Goal: Task Accomplishment & Management: Use online tool/utility

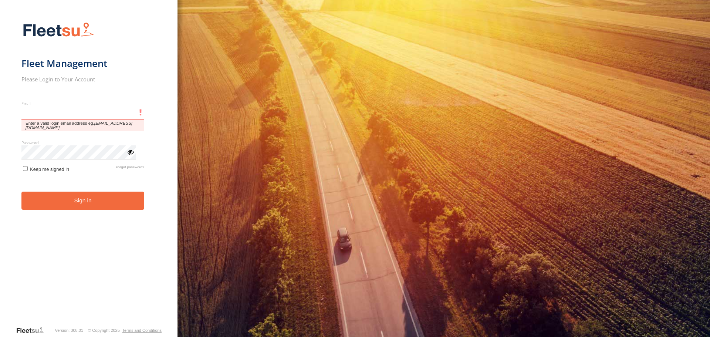
type input "**********"
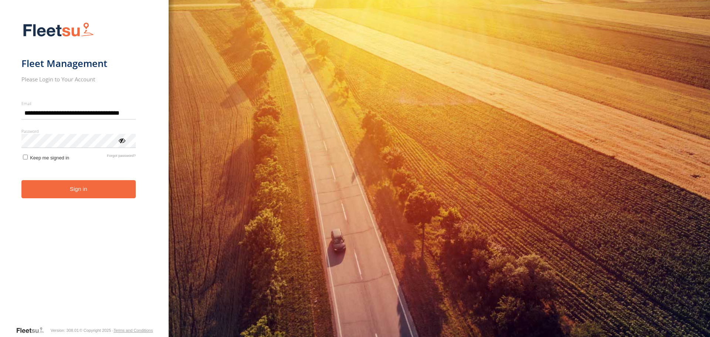
click at [91, 198] on button "Sign in" at bounding box center [78, 189] width 114 height 18
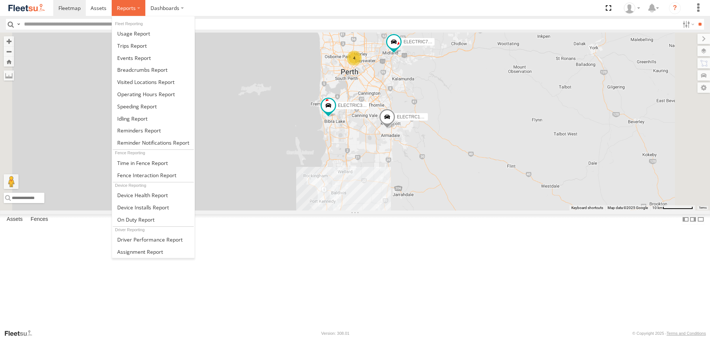
click at [132, 13] on label at bounding box center [129, 8] width 34 height 16
click at [148, 49] on link at bounding box center [153, 46] width 82 height 12
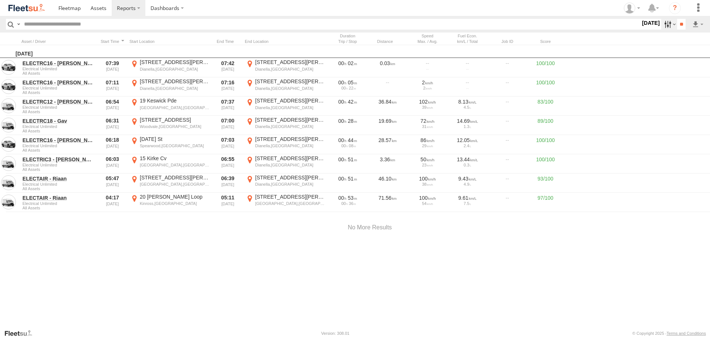
click at [662, 27] on label at bounding box center [669, 24] width 16 height 11
click at [0, 0] on label at bounding box center [0, 0] width 0 height 0
click at [679, 23] on input "**" at bounding box center [681, 24] width 9 height 11
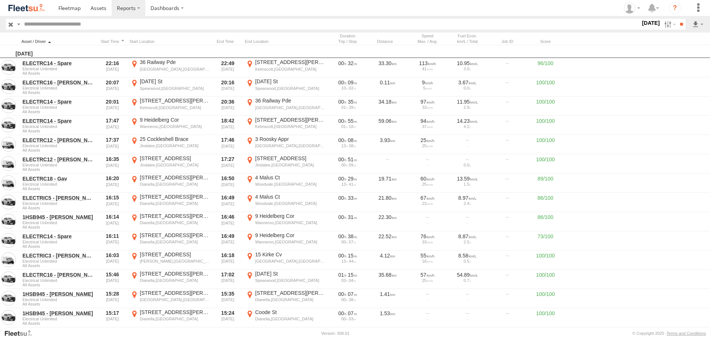
click at [44, 42] on div at bounding box center [58, 41] width 74 height 5
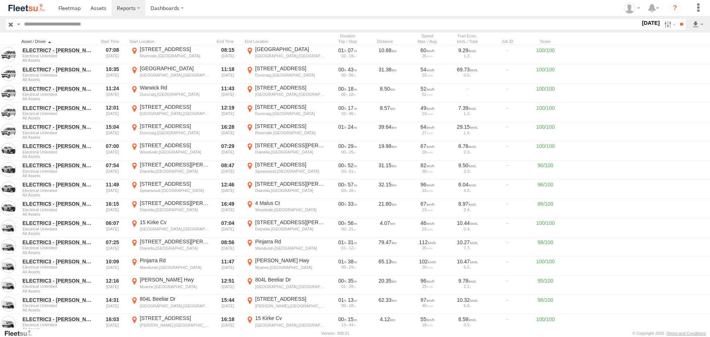
click at [55, 41] on div at bounding box center [58, 41] width 74 height 5
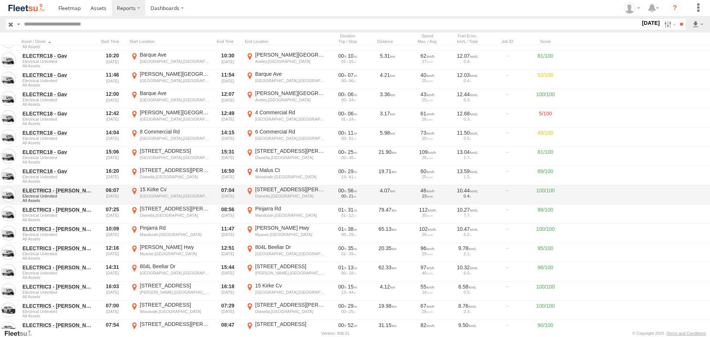
scroll to position [1036, 0]
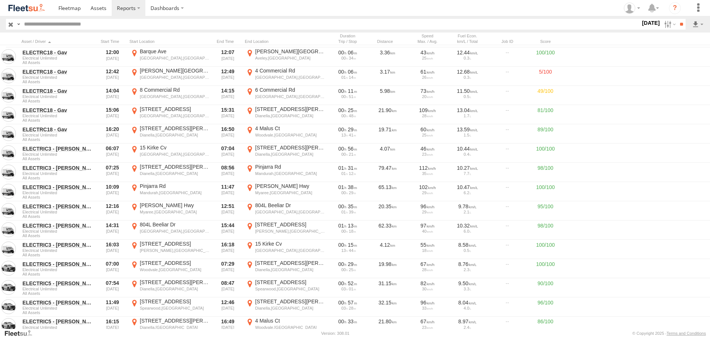
click at [34, 10] on img at bounding box center [26, 8] width 38 height 10
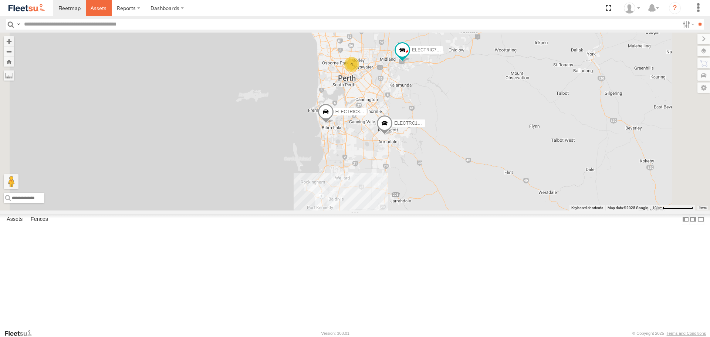
click at [105, 6] on span at bounding box center [99, 7] width 16 height 7
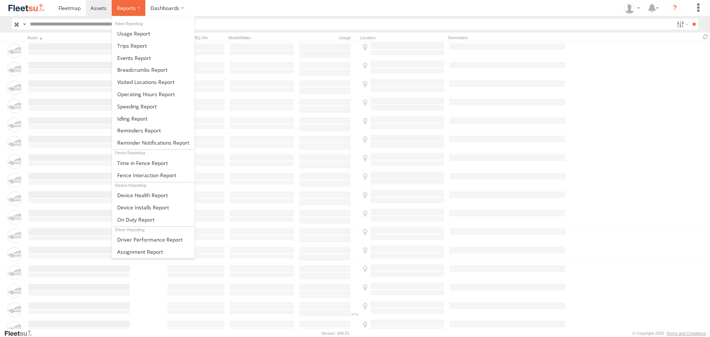
click at [125, 10] on span at bounding box center [126, 7] width 19 height 7
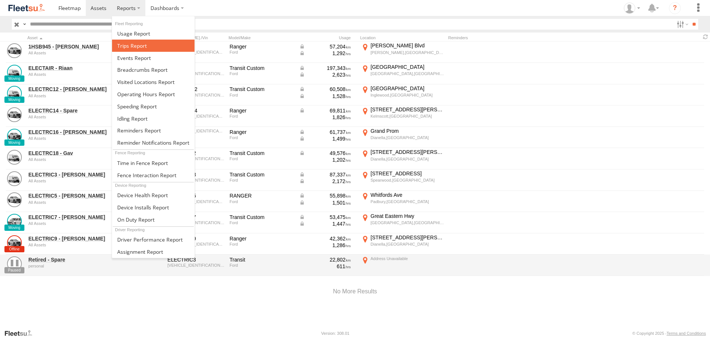
click at [140, 51] on link at bounding box center [153, 46] width 82 height 12
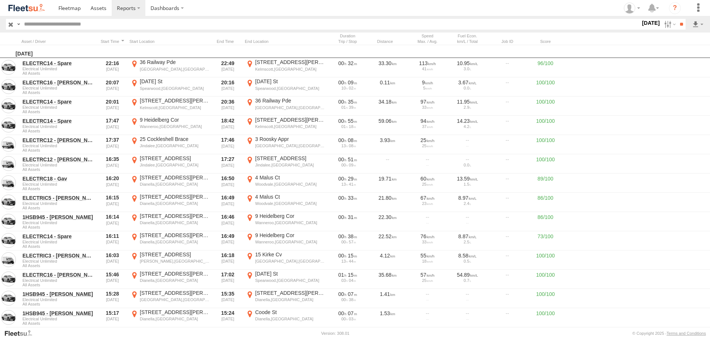
click at [35, 35] on div "Distance Job ID Score" at bounding box center [370, 39] width 740 height 12
click at [37, 39] on div at bounding box center [58, 41] width 74 height 5
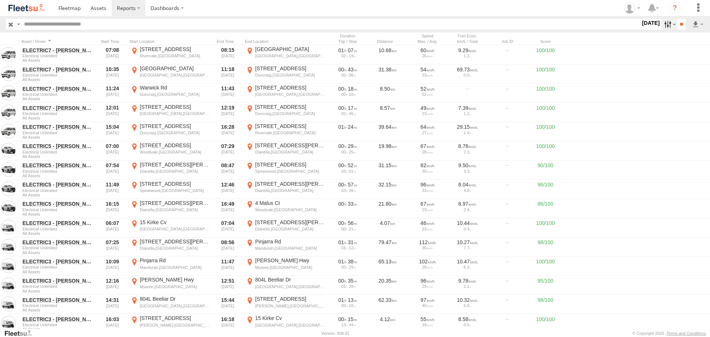
click at [664, 26] on label at bounding box center [669, 24] width 16 height 11
click at [681, 23] on input "**" at bounding box center [681, 24] width 9 height 11
click at [44, 36] on div "Distance Job ID Score" at bounding box center [370, 39] width 740 height 12
click at [47, 41] on div at bounding box center [58, 41] width 74 height 5
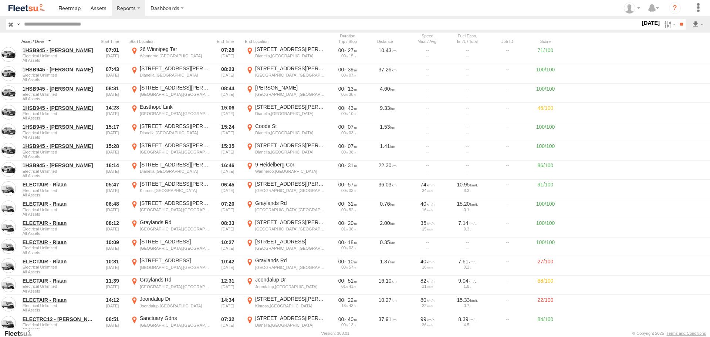
click at [51, 40] on div at bounding box center [58, 41] width 74 height 5
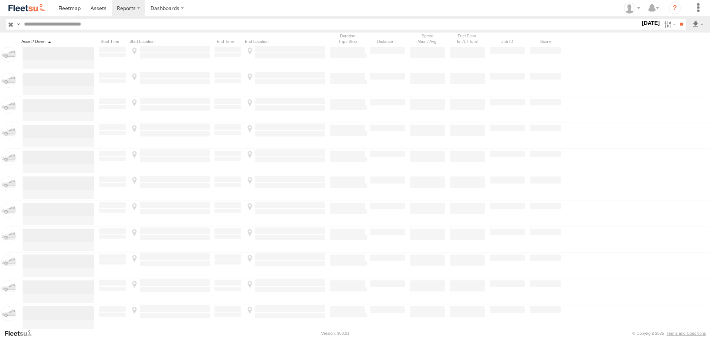
click at [51, 40] on div at bounding box center [58, 41] width 74 height 5
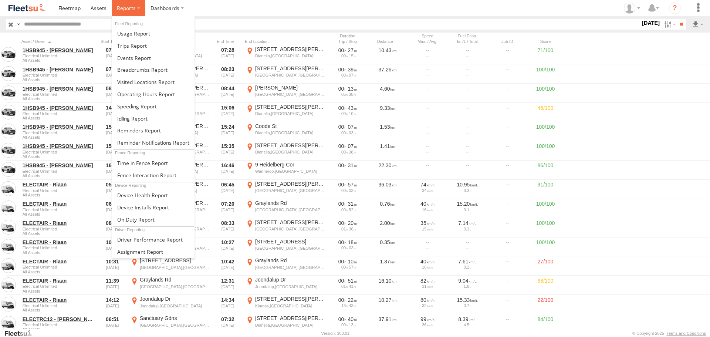
click at [128, 9] on span at bounding box center [126, 7] width 19 height 7
click at [137, 12] on label at bounding box center [129, 8] width 34 height 16
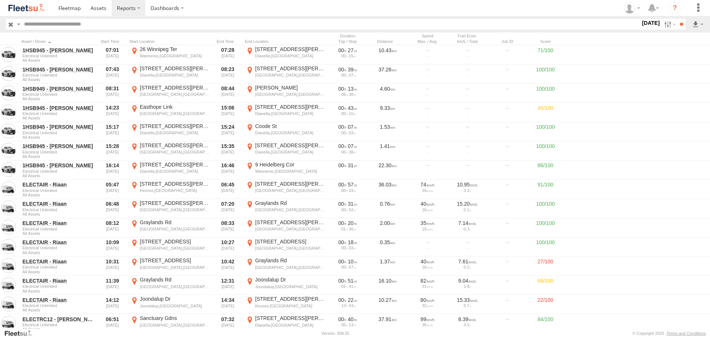
click at [91, 29] on input "text" at bounding box center [331, 24] width 620 height 11
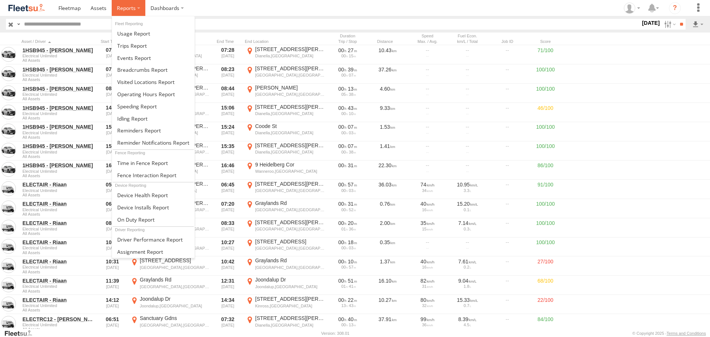
click at [128, 12] on label at bounding box center [129, 8] width 34 height 16
click at [133, 8] on span at bounding box center [126, 7] width 19 height 7
click at [139, 12] on label at bounding box center [129, 8] width 34 height 16
click at [118, 5] on span at bounding box center [126, 7] width 19 height 7
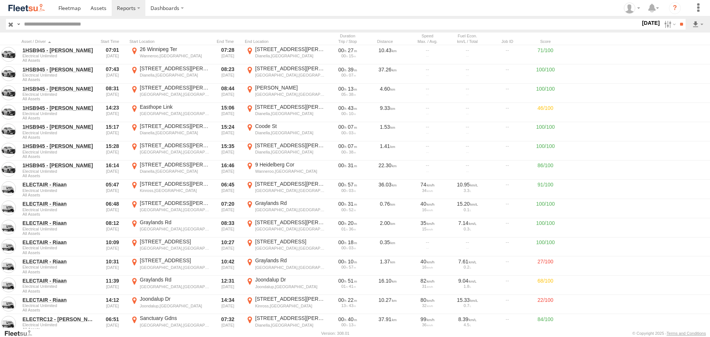
click at [273, 10] on section "Dashboards ?" at bounding box center [380, 8] width 655 height 16
click at [34, 9] on img at bounding box center [26, 8] width 38 height 10
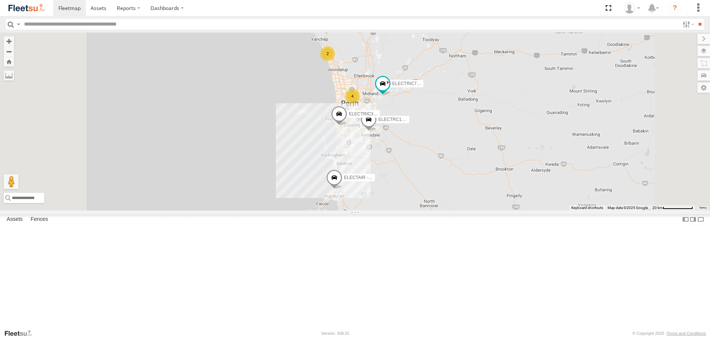
click at [178, 23] on input "text" at bounding box center [350, 24] width 658 height 11
click at [223, 9] on section "Dashboards ?" at bounding box center [380, 8] width 655 height 16
click at [195, 6] on section "Dashboards ?" at bounding box center [380, 8] width 655 height 16
click at [194, 25] on input "text" at bounding box center [350, 24] width 658 height 11
click at [0, 0] on div "ELECTRIC7 - John All Assets Great Eastern Hwy Hovea -31.90269 116.1055 ELECTRIC…" at bounding box center [0, 0] width 0 height 0
